Goal: Task Accomplishment & Management: Complete application form

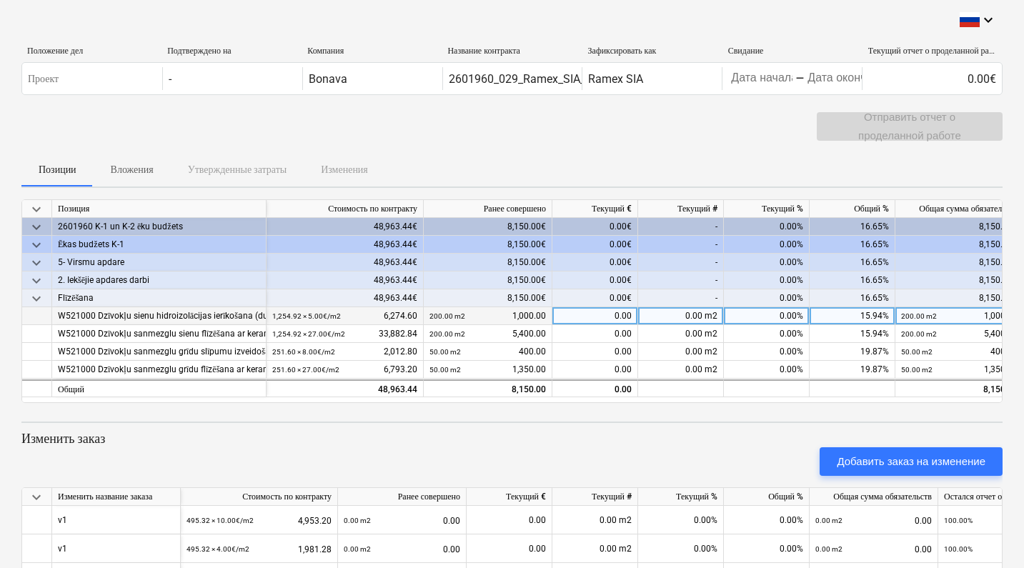
click at [684, 315] on div "0.00 m2" at bounding box center [681, 316] width 86 height 18
click at [774, 314] on div "0.00%" at bounding box center [767, 316] width 86 height 18
type input "150"
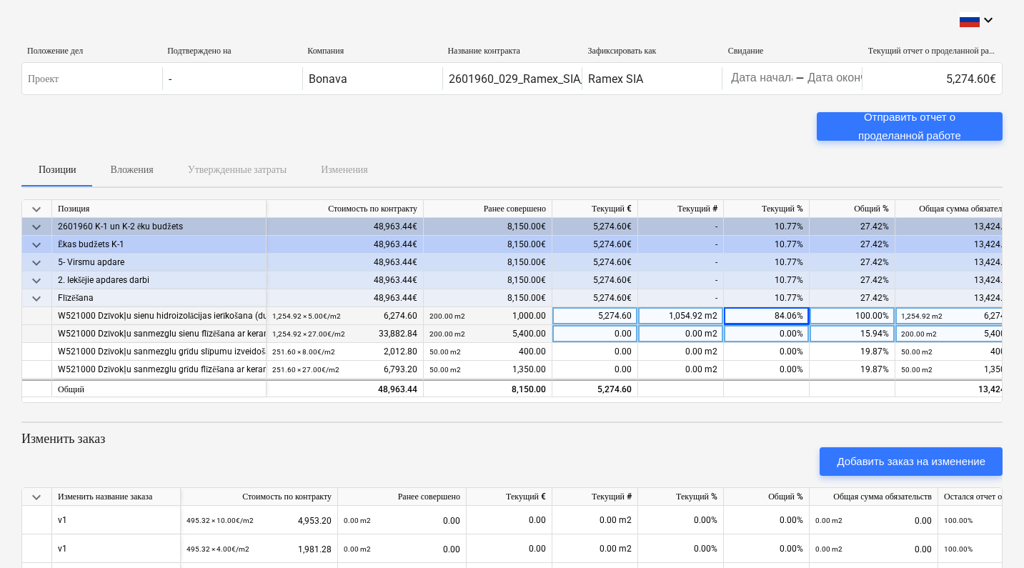
click at [733, 332] on div "0.00%" at bounding box center [767, 334] width 86 height 18
click at [748, 302] on div "10.77%" at bounding box center [767, 298] width 86 height 18
click at [760, 317] on div "84.06%" at bounding box center [767, 316] width 86 height 18
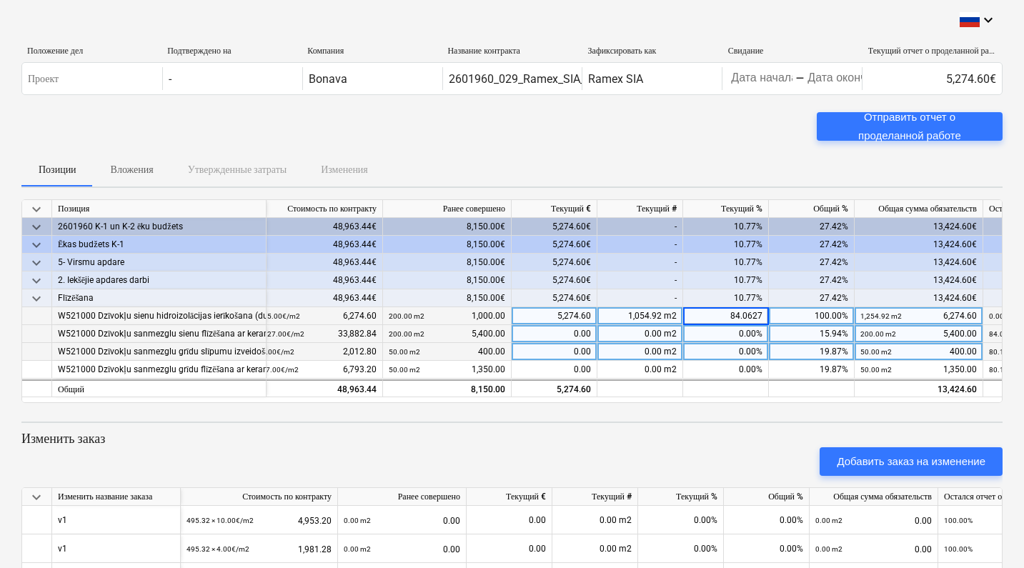
scroll to position [0, 66]
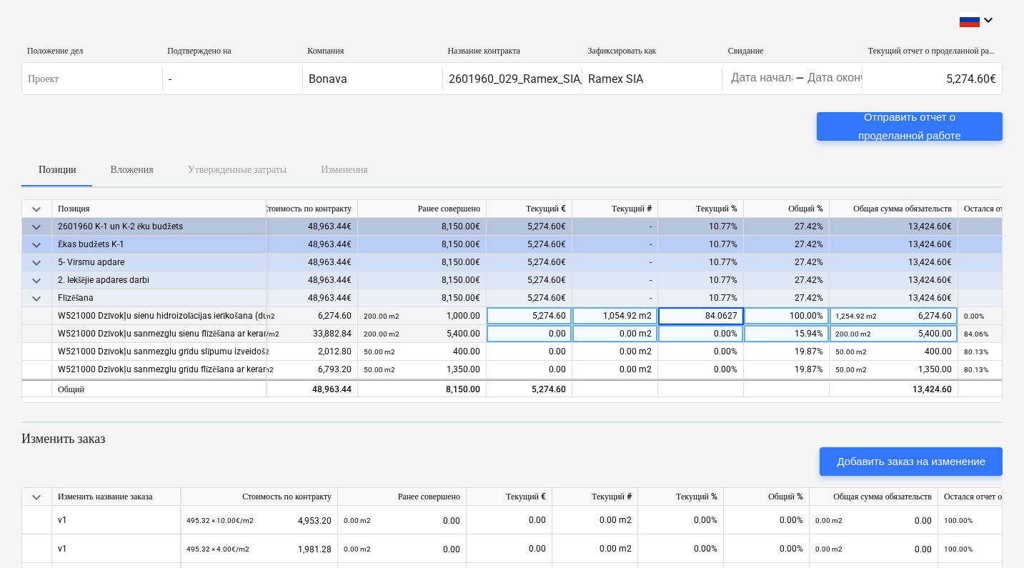
click at [634, 316] on div "1,054.92 m2" at bounding box center [616, 316] width 86 height 18
type input "150"
click at [627, 332] on div "0.00 m2" at bounding box center [616, 334] width 86 height 18
type input "150"
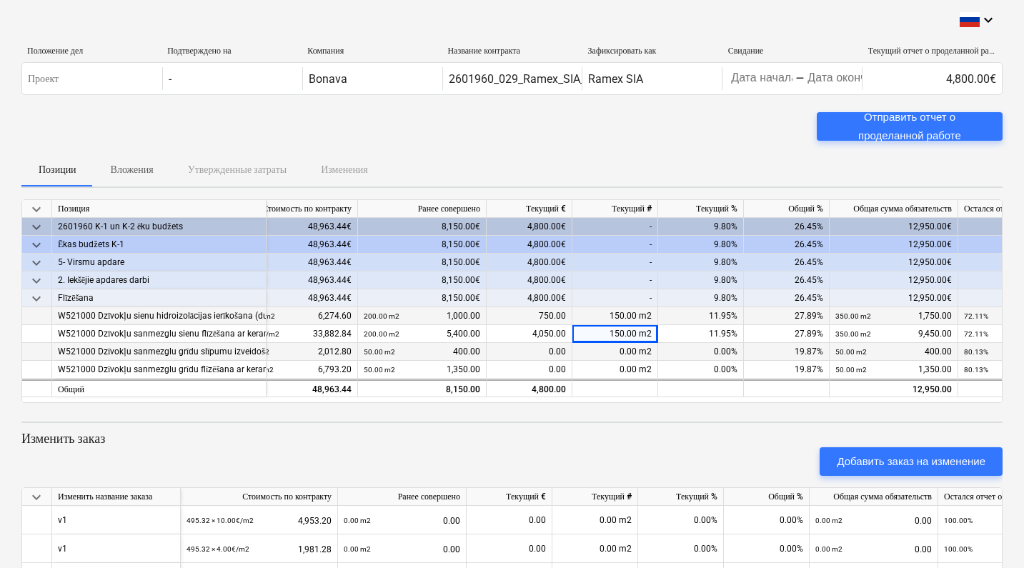
click at [644, 355] on div "0.00 m2" at bounding box center [616, 352] width 86 height 18
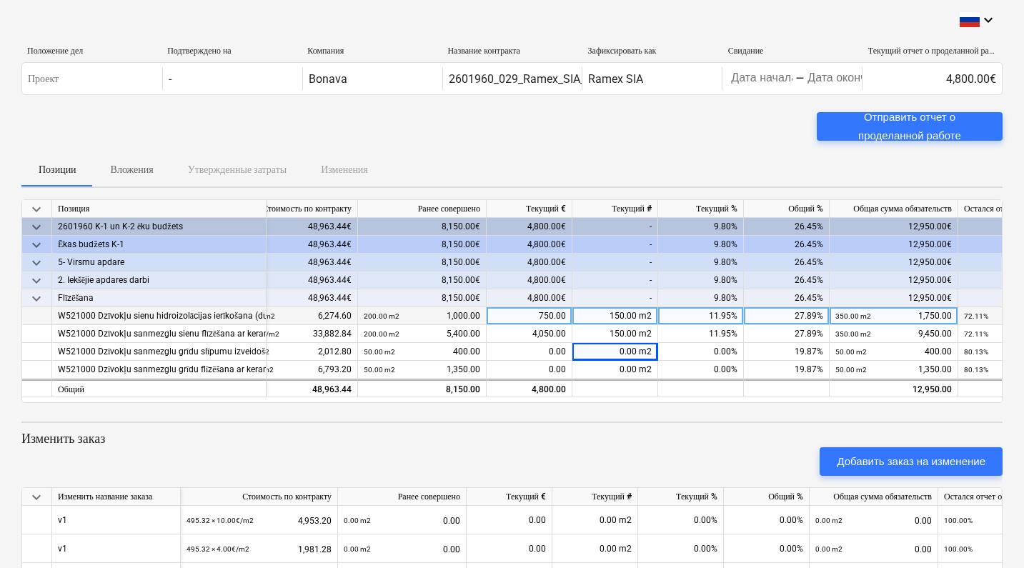
click at [623, 315] on div "150.00 m2" at bounding box center [616, 316] width 86 height 18
type input "100"
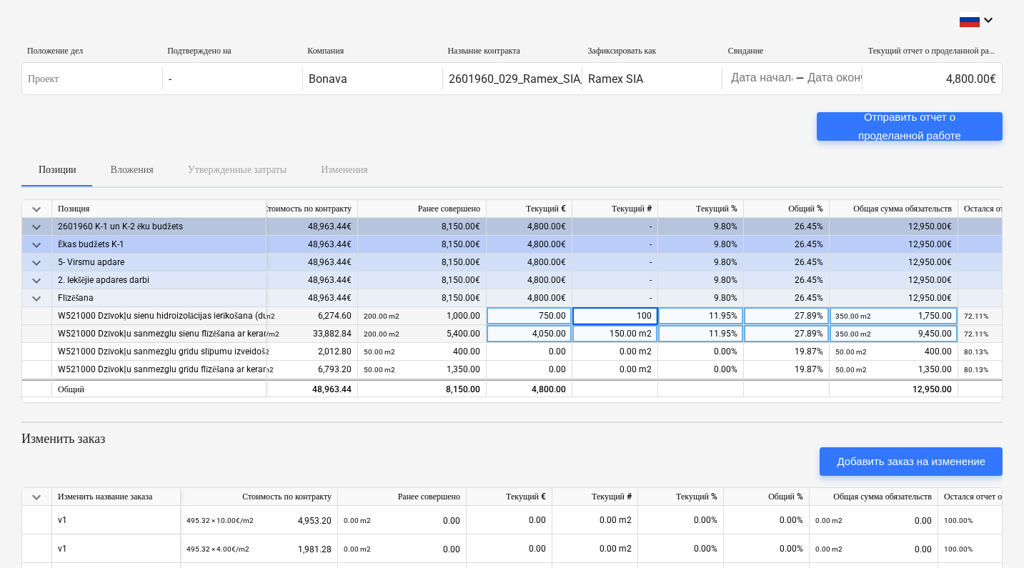
click at [614, 336] on div "150.00 m2" at bounding box center [616, 334] width 86 height 18
type input "100"
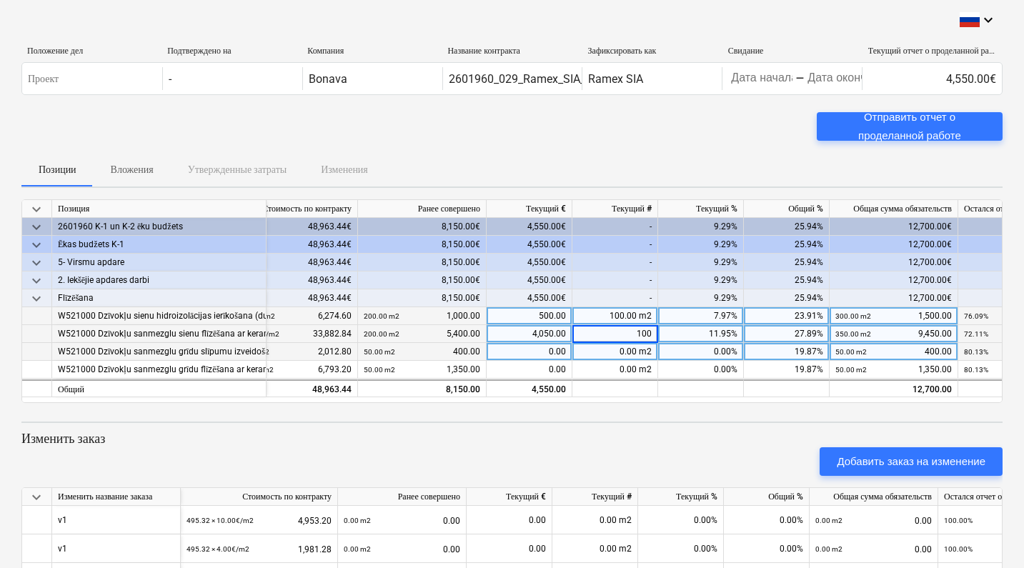
click at [624, 352] on div "0.00 m2" at bounding box center [616, 352] width 86 height 18
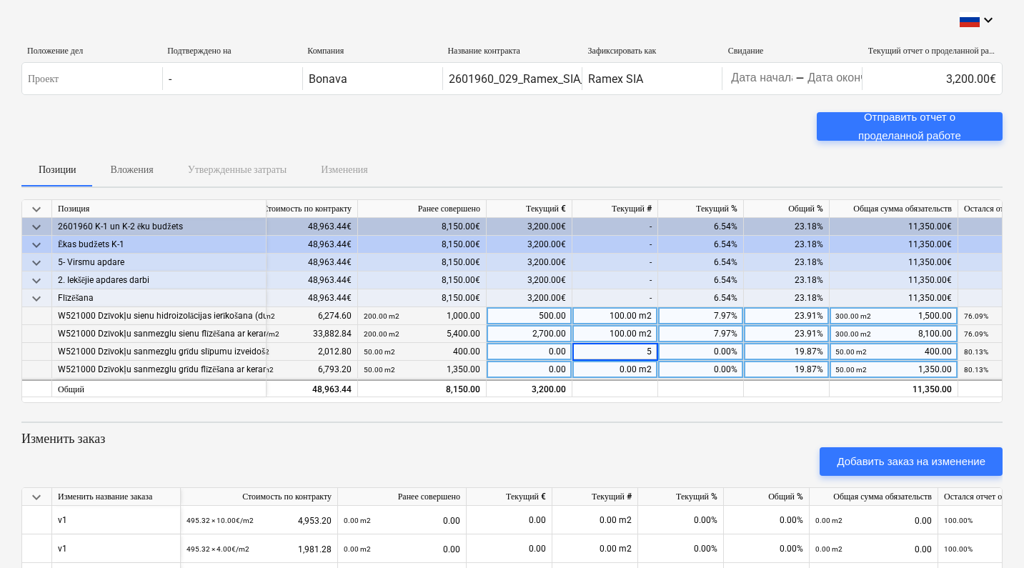
type input "50"
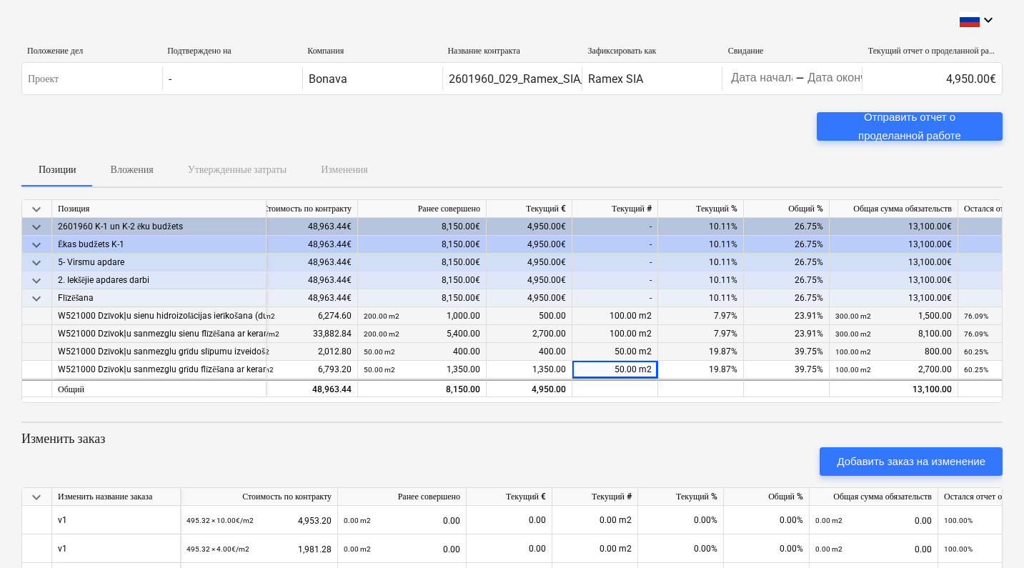
click at [620, 335] on div "100.00 m2" at bounding box center [616, 334] width 86 height 18
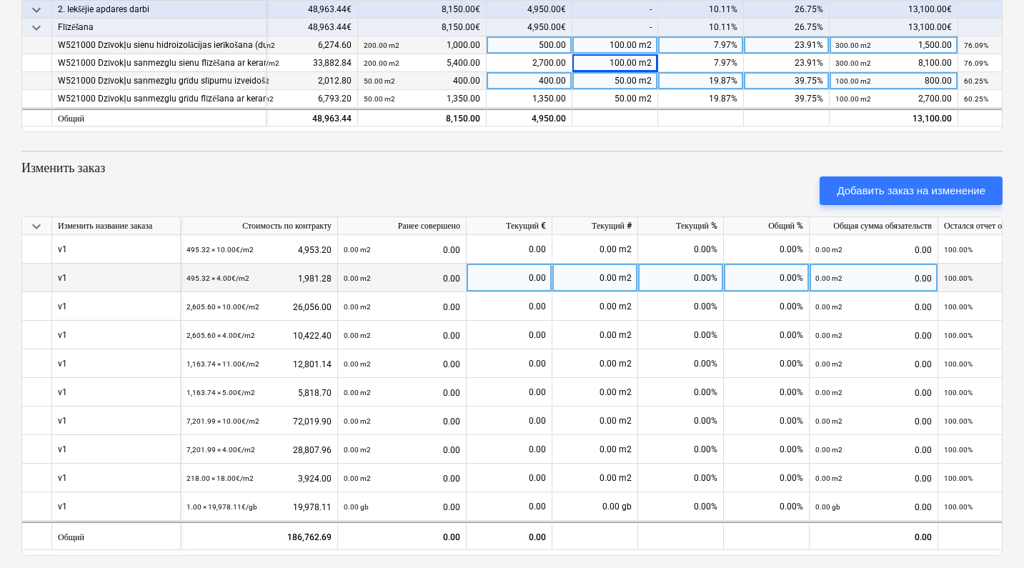
scroll to position [275, 0]
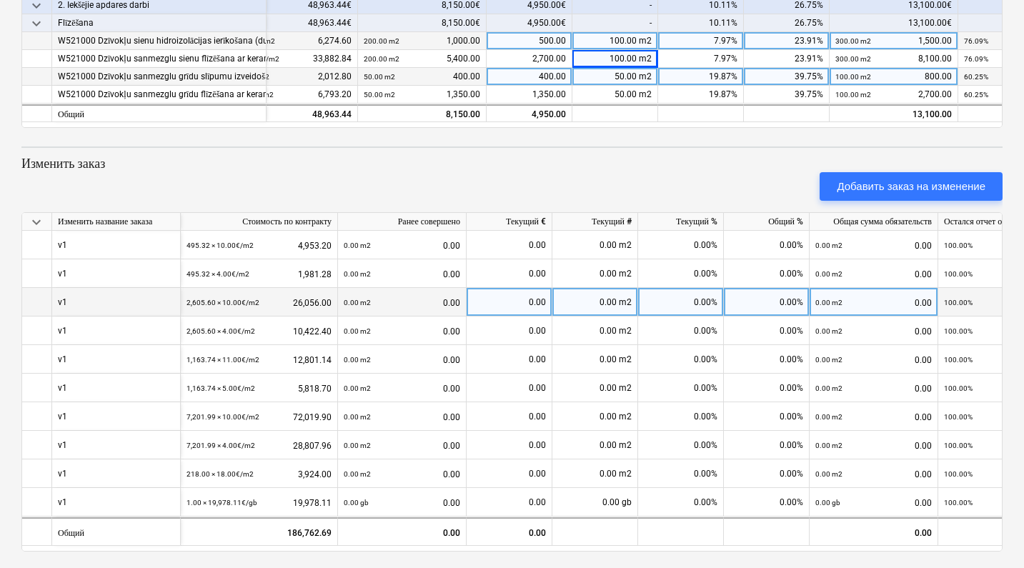
click at [602, 301] on div "0.00 m2" at bounding box center [596, 302] width 86 height 29
type input "200"
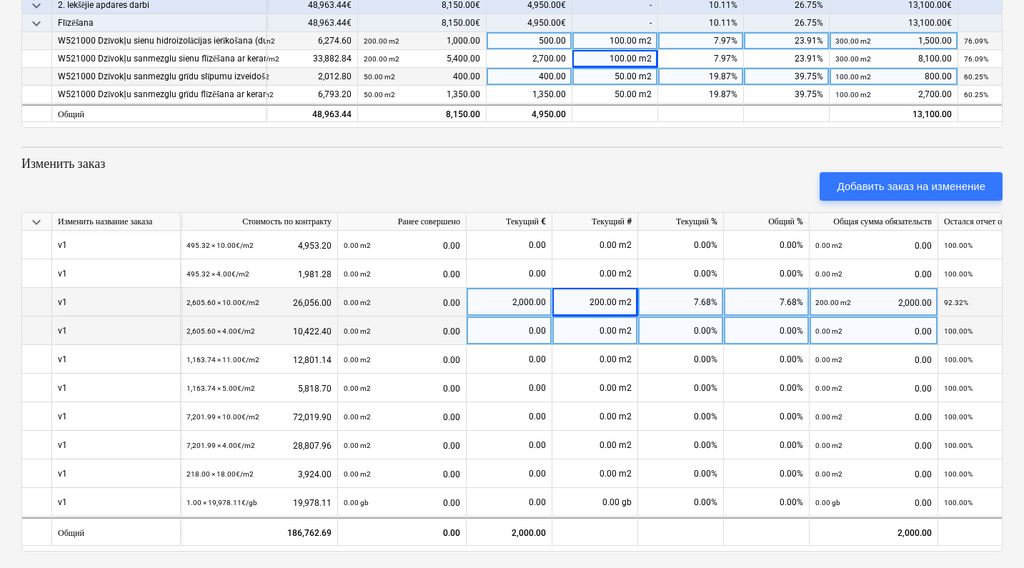
click at [601, 327] on div "0.00 m2" at bounding box center [596, 331] width 86 height 29
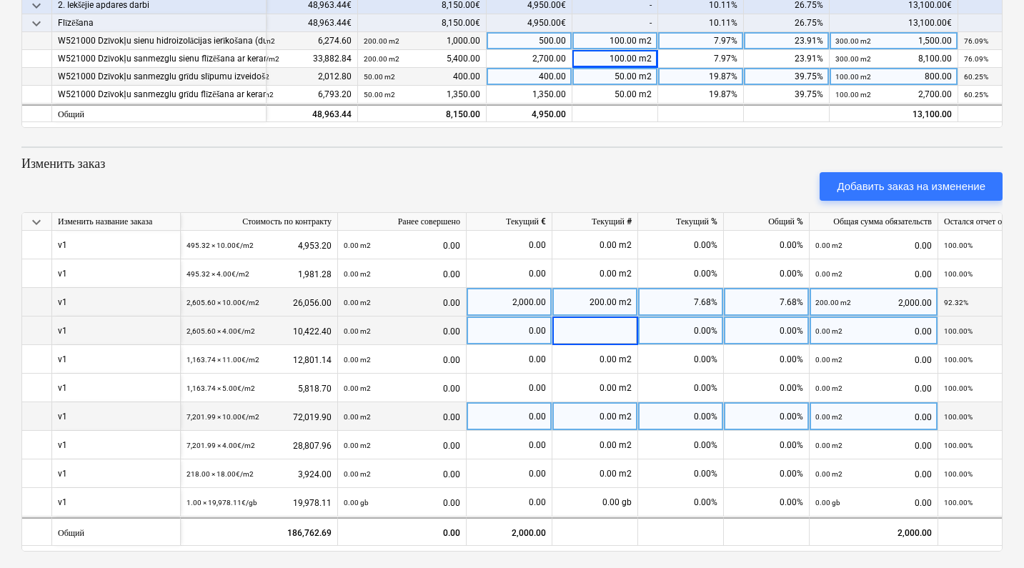
click at [586, 417] on div "0.00 m2" at bounding box center [596, 416] width 86 height 29
type input "500"
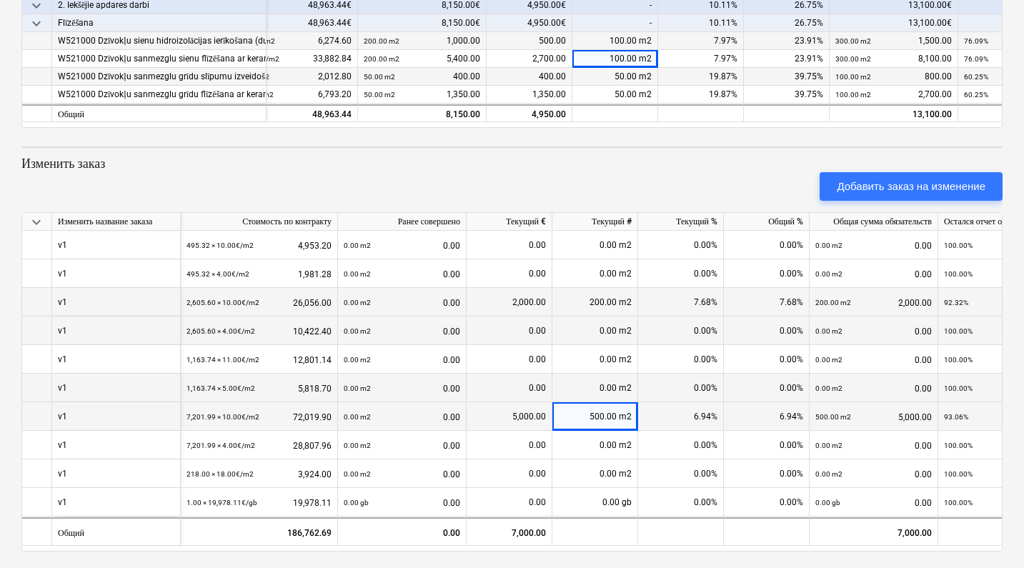
click at [576, 385] on div "0.00 m2" at bounding box center [596, 388] width 86 height 29
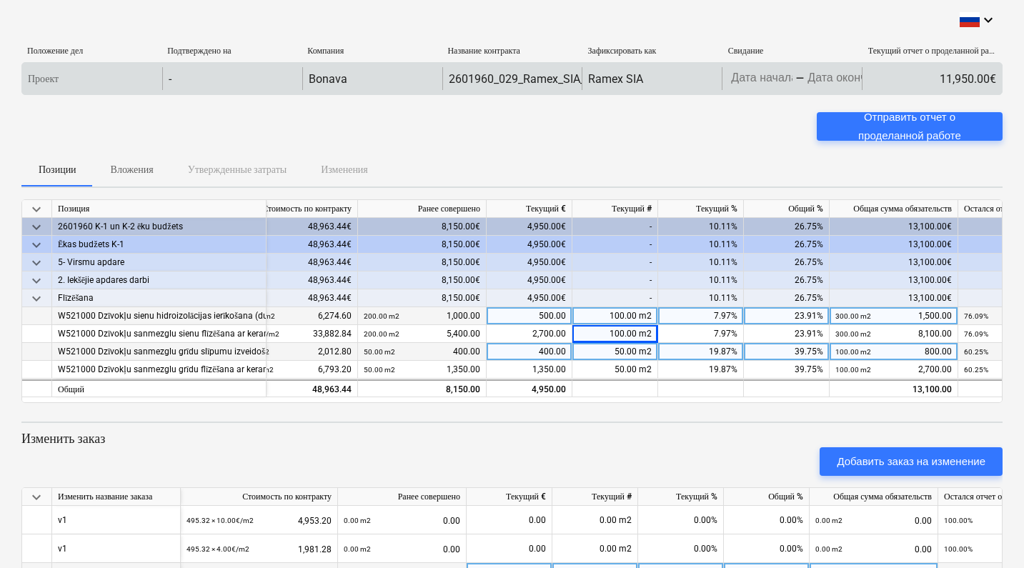
click at [781, 78] on body "keyboard_arrow_down Положение дел Подтверждено на Компания Название контракта З…" at bounding box center [512, 284] width 1024 height 568
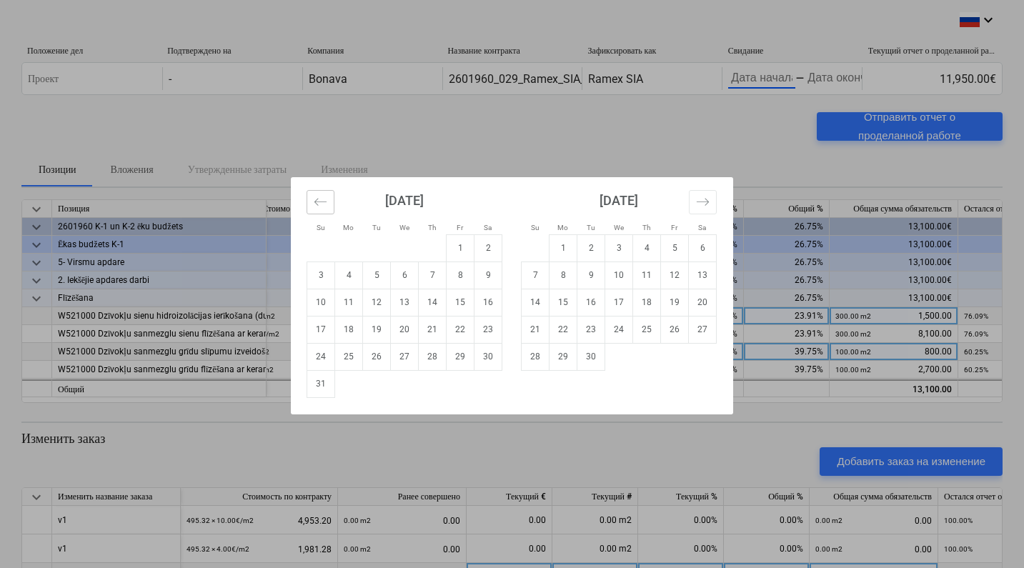
click at [314, 201] on icon "Move backward to switch to the previous month." at bounding box center [321, 202] width 14 height 14
click at [352, 277] on td "7" at bounding box center [349, 275] width 28 height 27
type input "[DATE]"
click at [442, 275] on td "10" at bounding box center [433, 275] width 28 height 27
click at [741, 85] on body "keyboard_arrow_down Положение дел Подтверждено на Компания Название контракта З…" at bounding box center [512, 284] width 1024 height 568
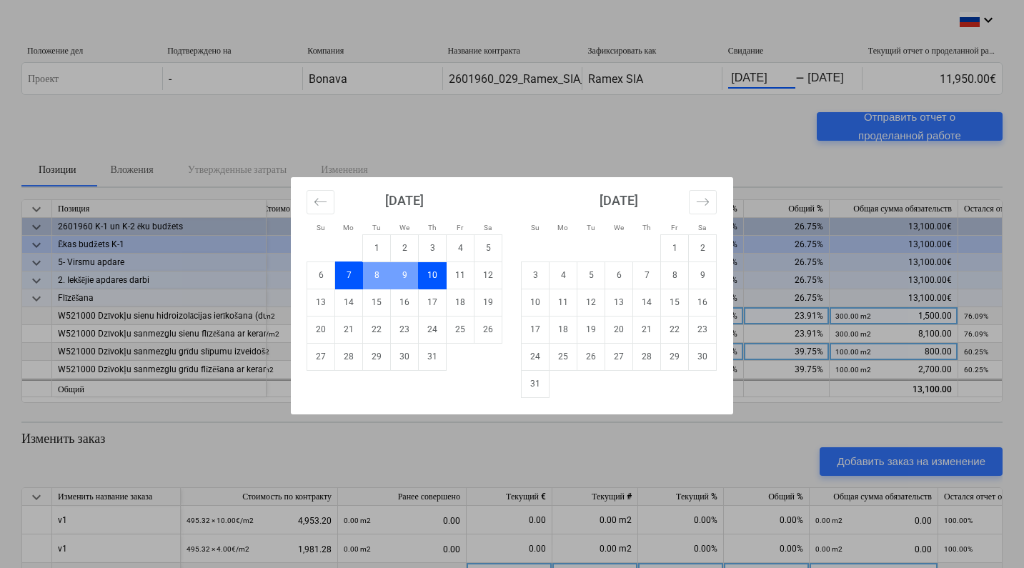
click at [442, 274] on td "10" at bounding box center [433, 275] width 28 height 27
type input "[DATE]"
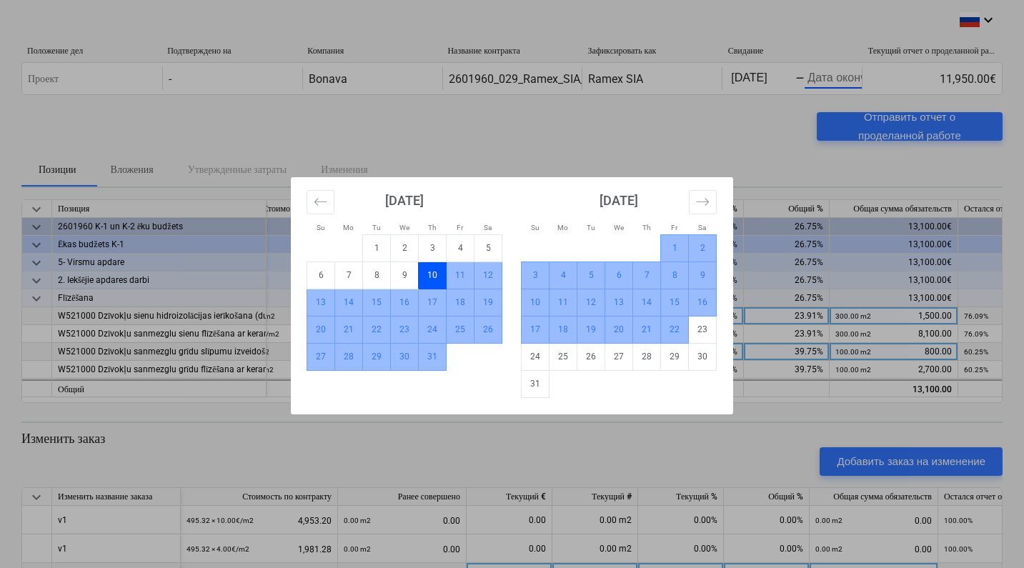
click at [668, 334] on td "22" at bounding box center [675, 329] width 28 height 27
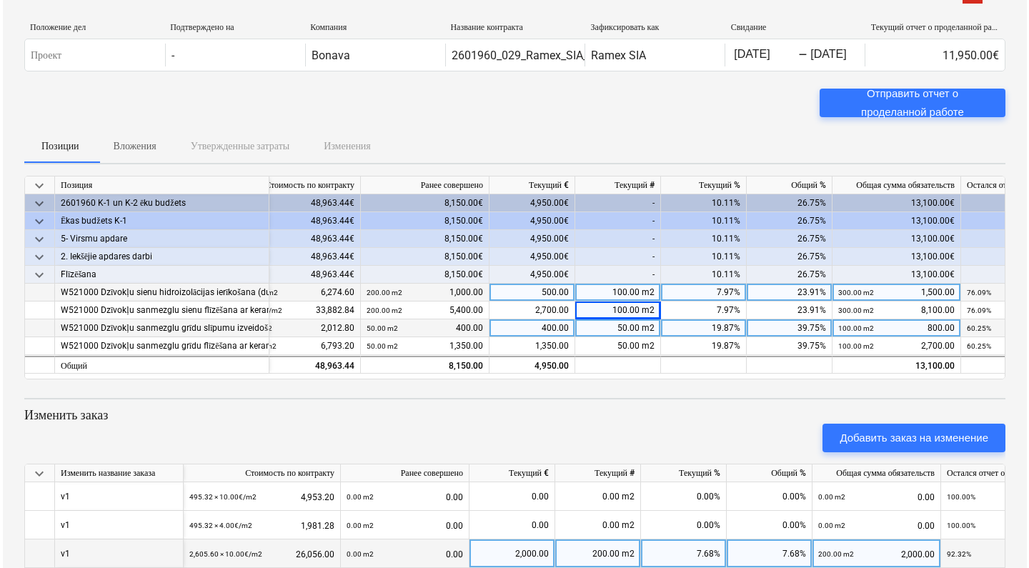
scroll to position [44, 0]
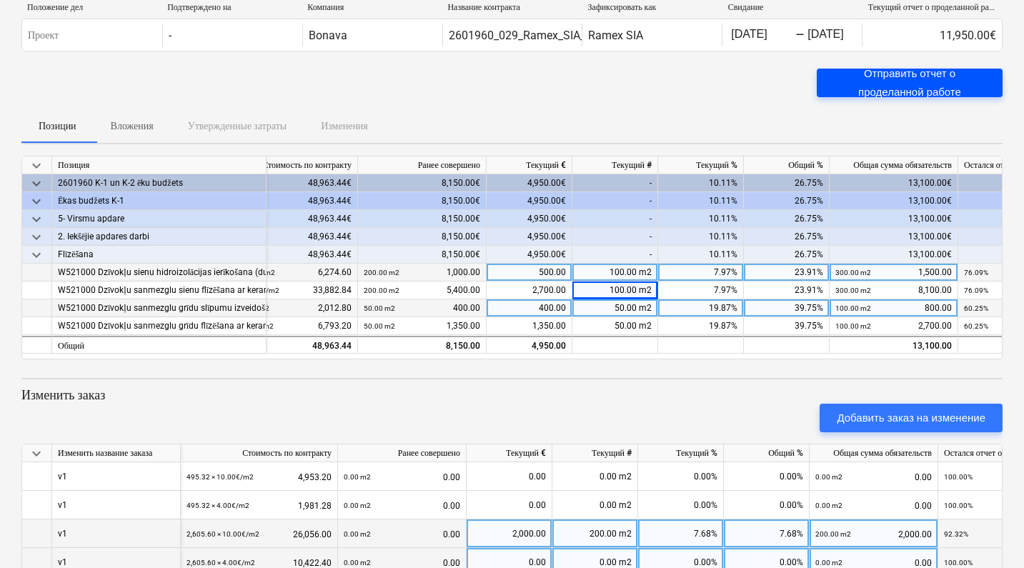
click at [871, 83] on div "Отправить отчет о проделанной работе" at bounding box center [910, 83] width 152 height 38
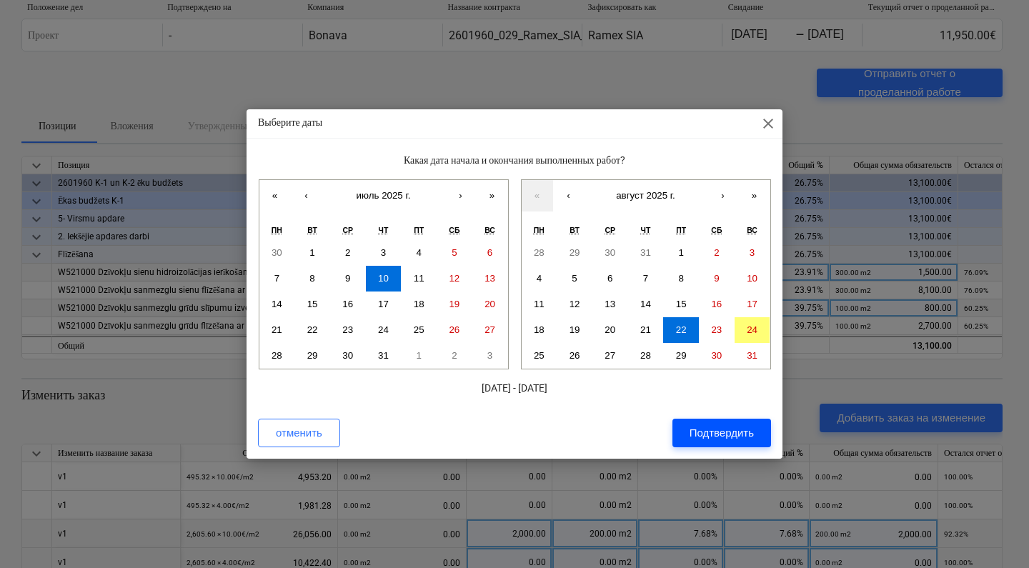
click at [690, 437] on div "Подтвердить" at bounding box center [722, 433] width 64 height 19
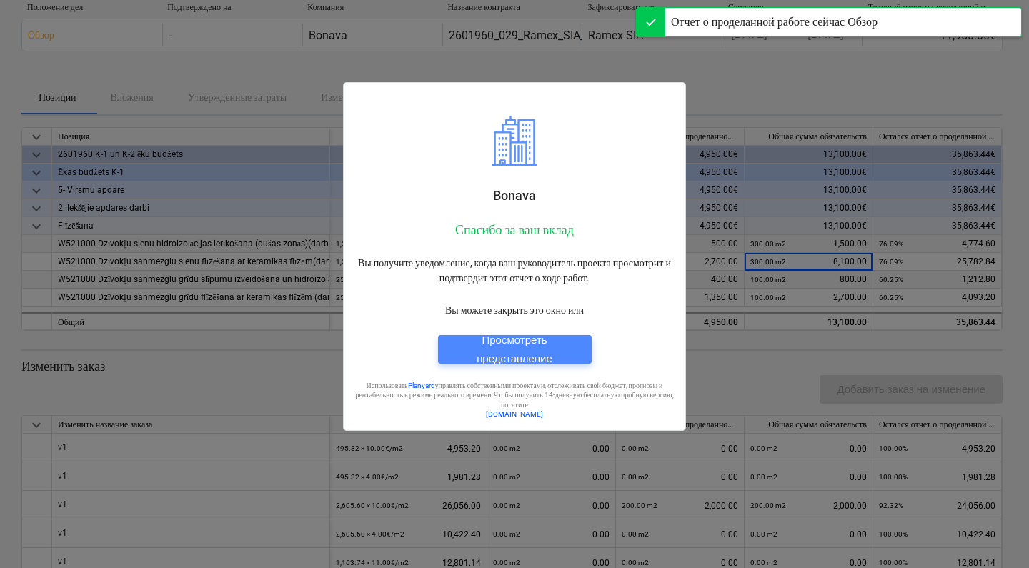
click at [532, 344] on div "Просмотреть представление" at bounding box center [514, 350] width 119 height 38
